Goal: Information Seeking & Learning: Learn about a topic

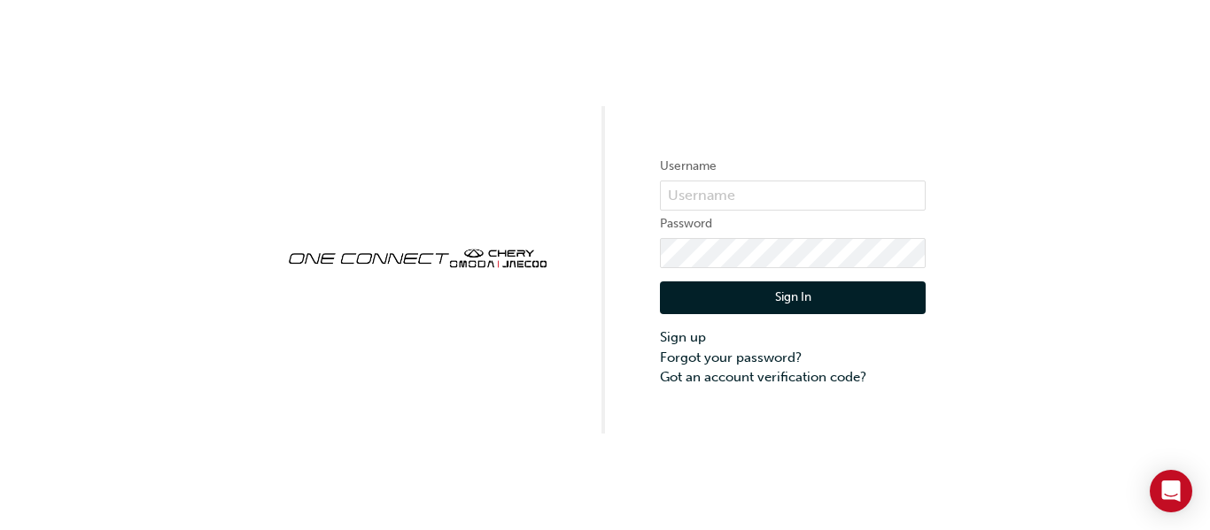
click at [844, 178] on form "Username Password Sign In Sign up Forgot your password? Got an account verifica…" at bounding box center [793, 271] width 266 height 231
click at [832, 198] on input "text" at bounding box center [793, 196] width 266 height 30
type input "[EMAIL_ADDRESS][DOMAIN_NAME]"
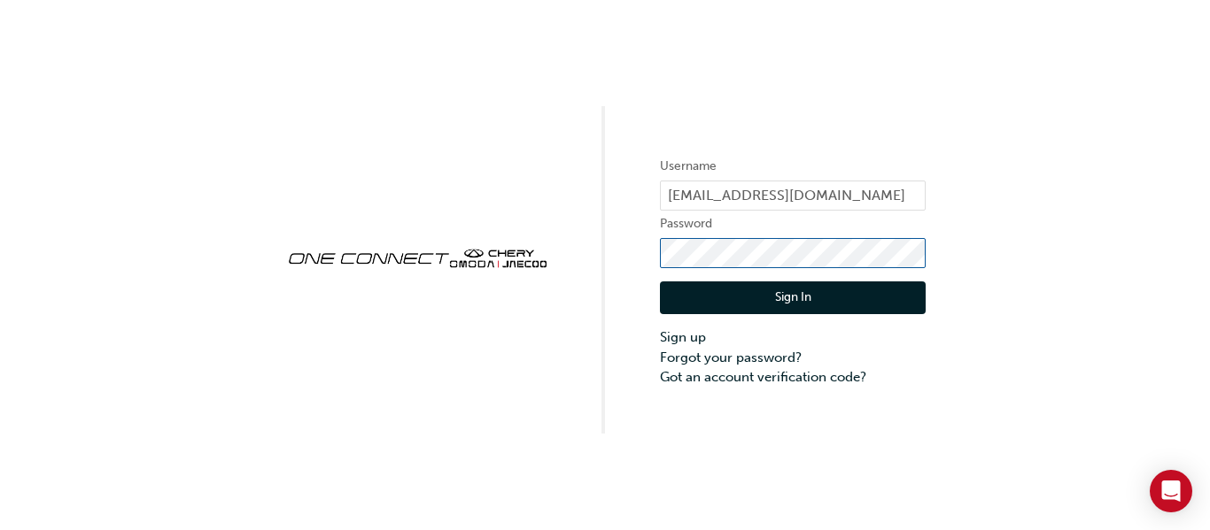
click button "Sign In" at bounding box center [793, 299] width 266 height 34
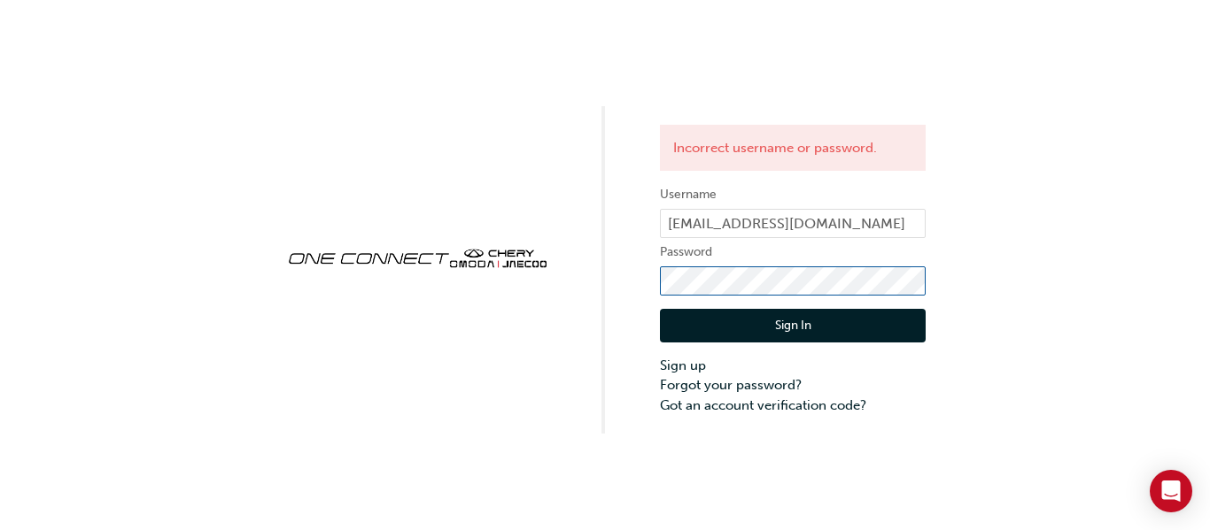
click button "Sign In" at bounding box center [793, 326] width 266 height 34
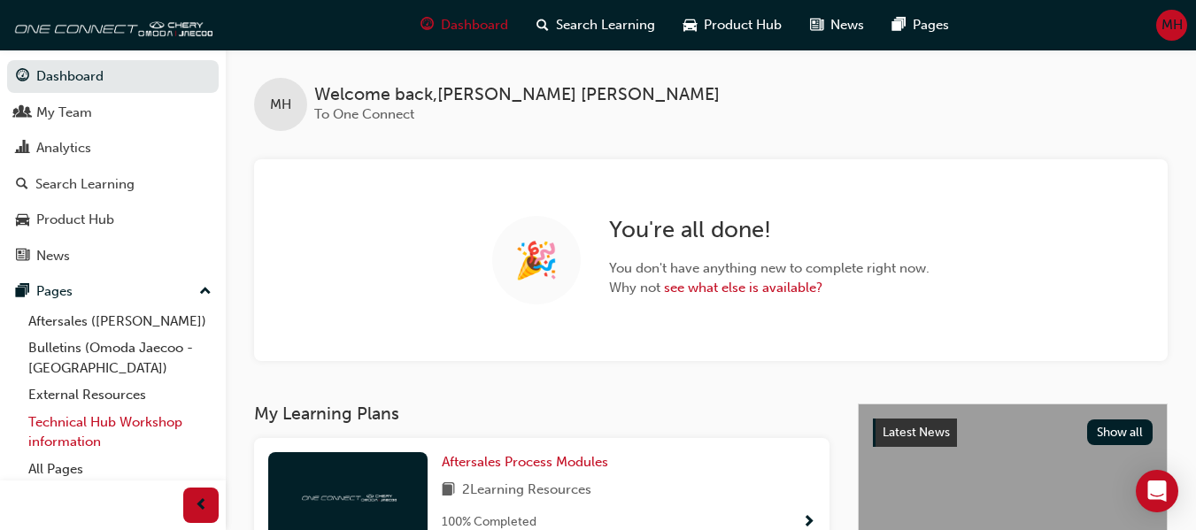
click at [73, 425] on link "Technical Hub Workshop information" at bounding box center [119, 432] width 197 height 47
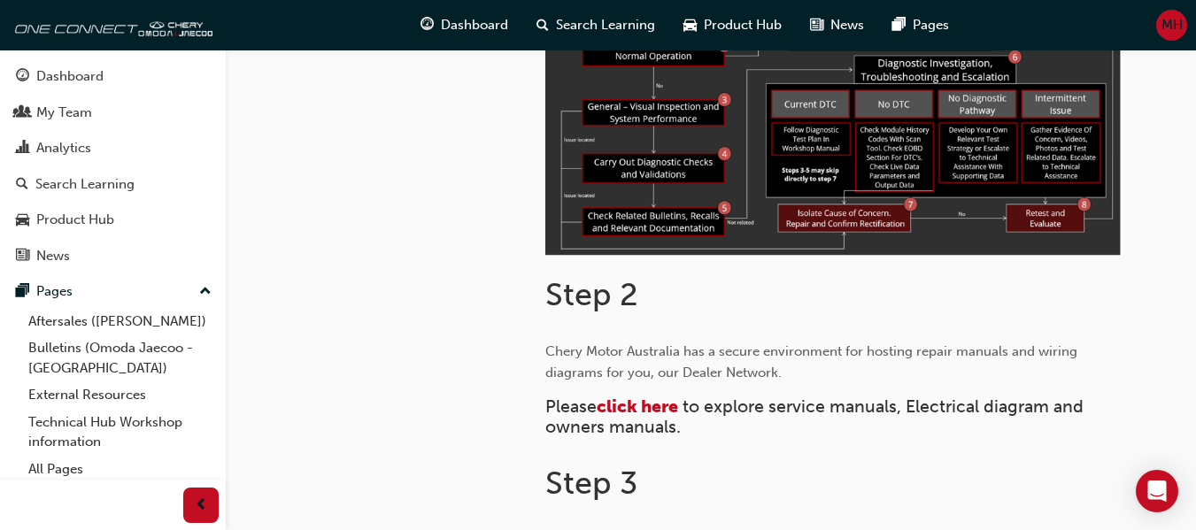
scroll to position [708, 0]
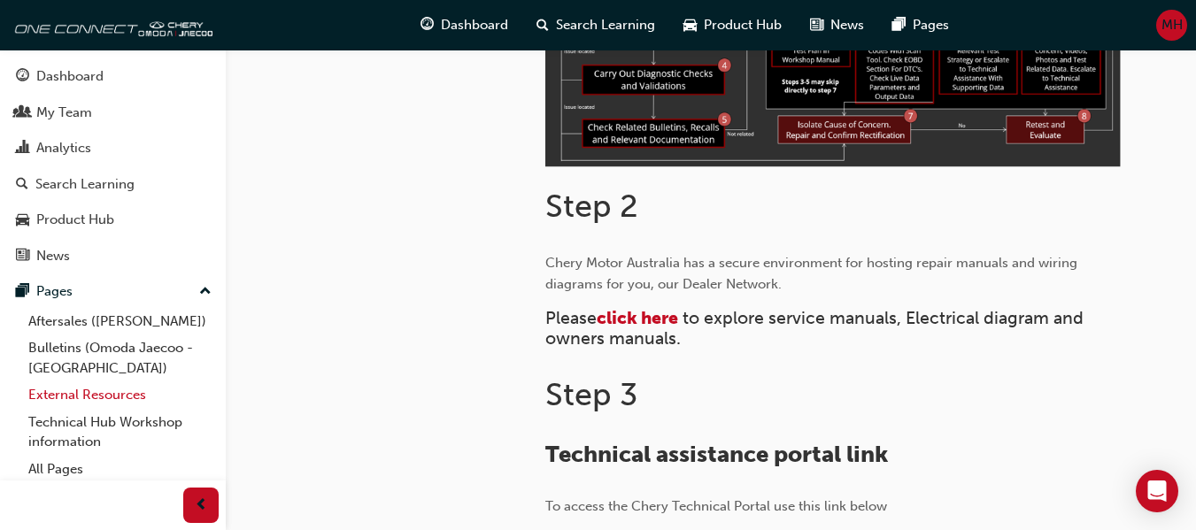
click at [145, 392] on link "External Resources" at bounding box center [119, 395] width 197 height 27
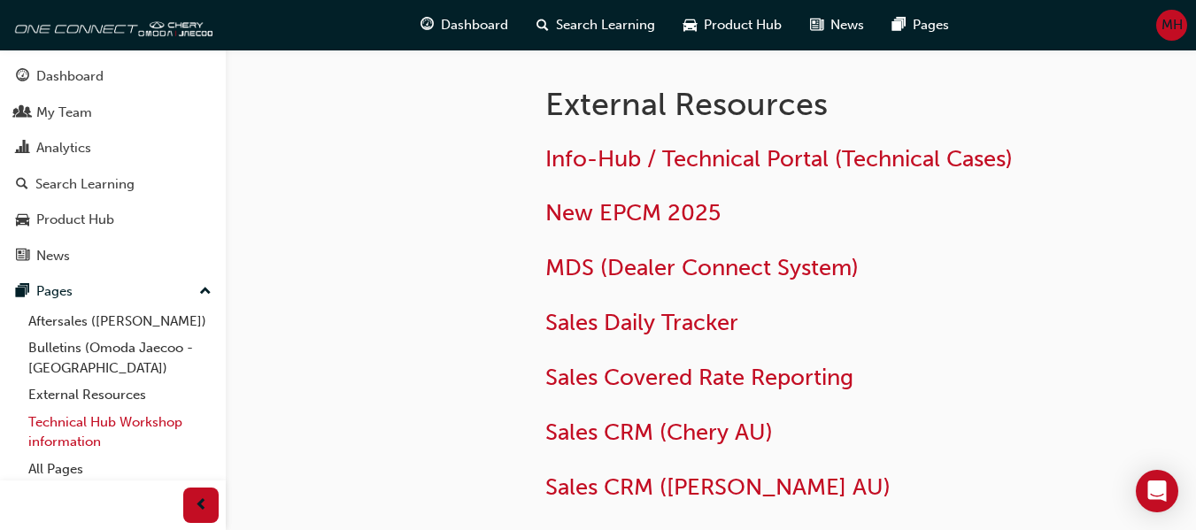
click at [67, 432] on link "Technical Hub Workshop information" at bounding box center [119, 432] width 197 height 47
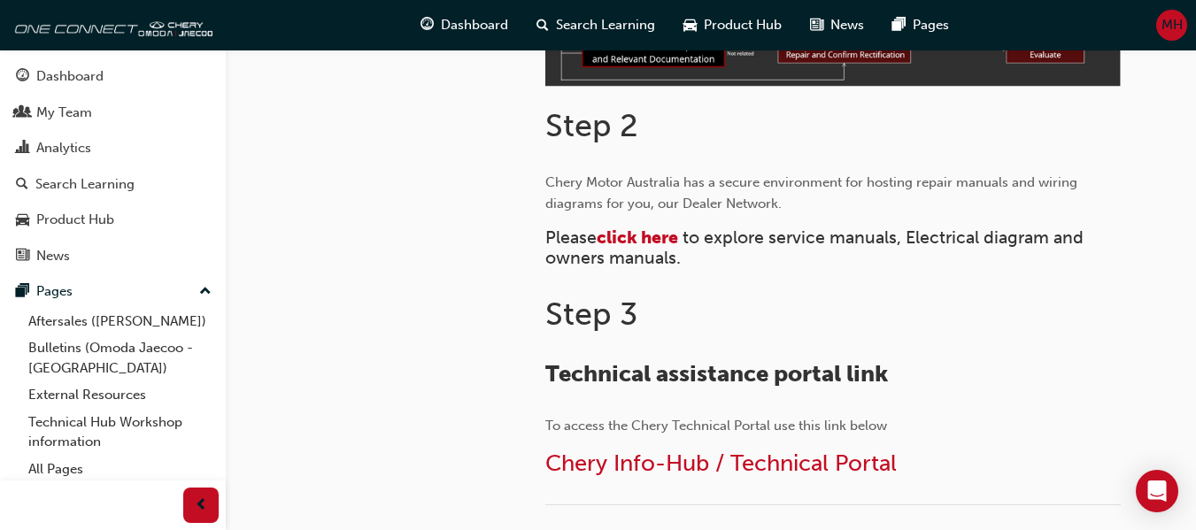
scroll to position [797, 0]
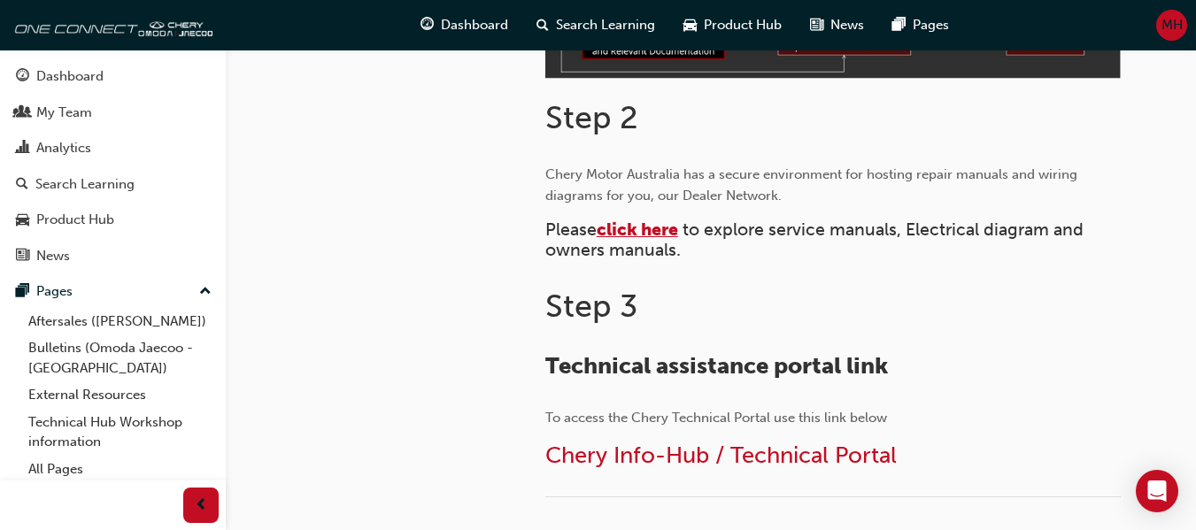
click at [653, 231] on span "click here" at bounding box center [637, 230] width 81 height 20
